Goal: Transaction & Acquisition: Book appointment/travel/reservation

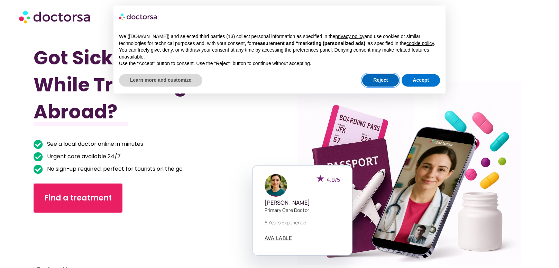
click at [390, 74] on button "Reject" at bounding box center [380, 80] width 37 height 12
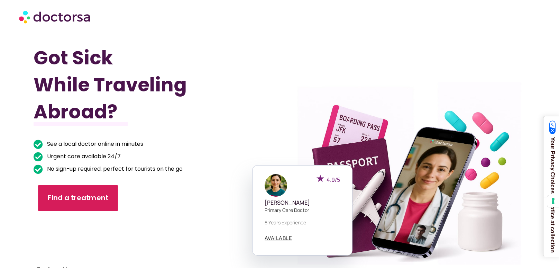
click at [99, 208] on link "Find a treatment" at bounding box center [78, 198] width 80 height 26
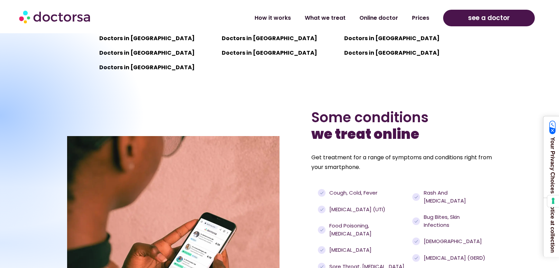
scroll to position [594, 0]
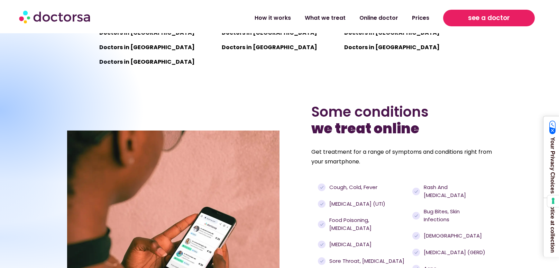
click at [523, 15] on link "see a doctor" at bounding box center [489, 18] width 92 height 17
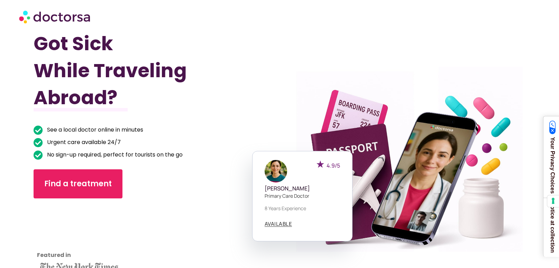
scroll to position [13, 0]
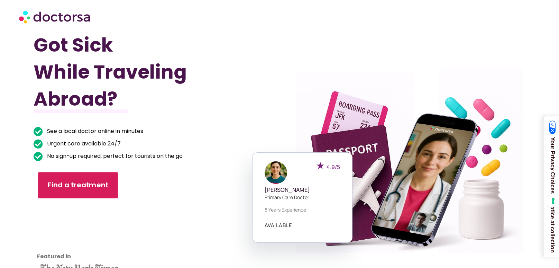
click at [117, 176] on div "Find a treatment" at bounding box center [138, 185] width 209 height 29
click at [87, 194] on link "Find a treatment" at bounding box center [78, 185] width 80 height 26
